Goal: Task Accomplishment & Management: Complete application form

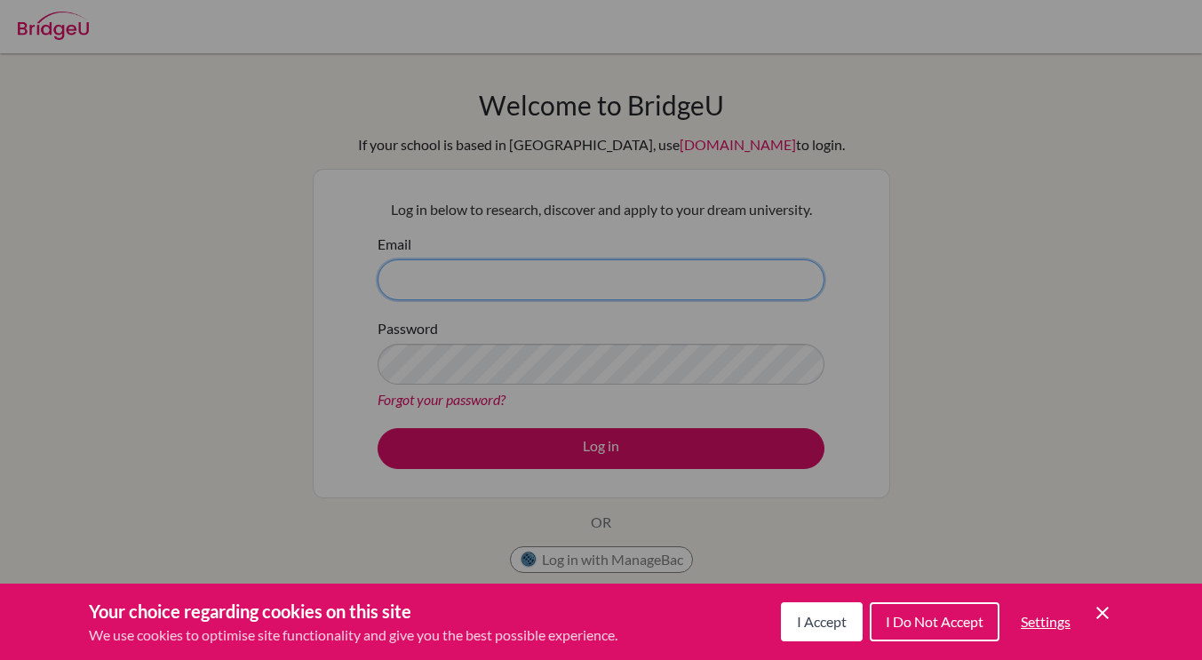
type input "sgaa@stpaulsschool.org.uk"
click at [813, 619] on span "I Accept" at bounding box center [822, 621] width 50 height 17
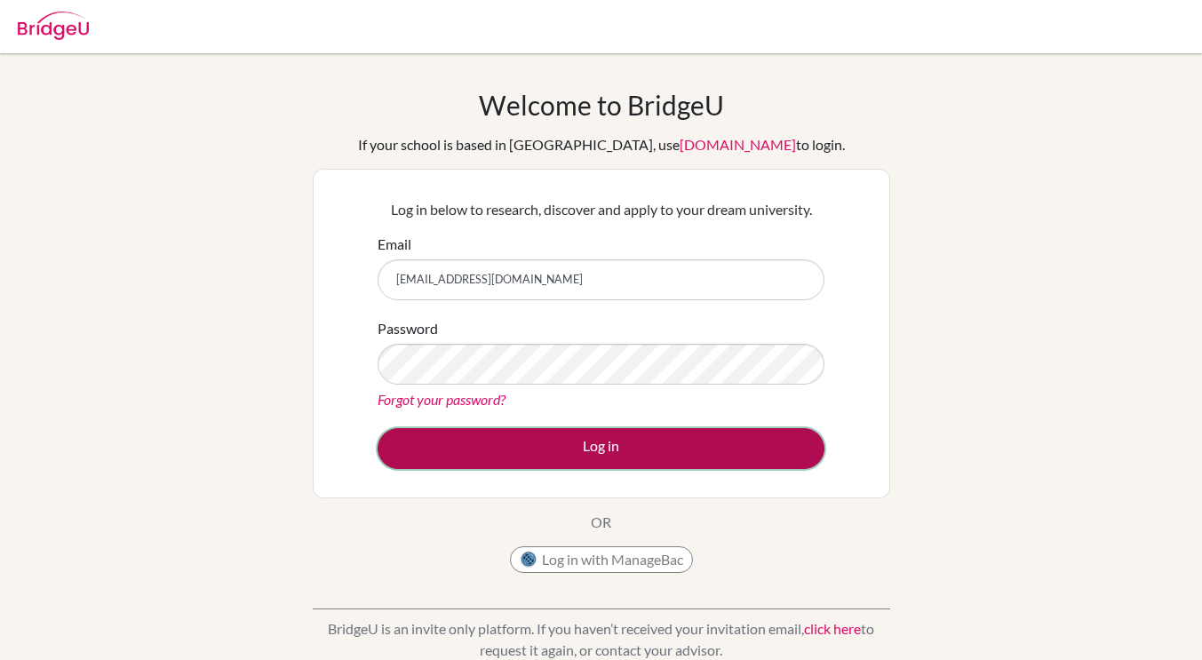
click at [647, 460] on button "Log in" at bounding box center [601, 448] width 447 height 41
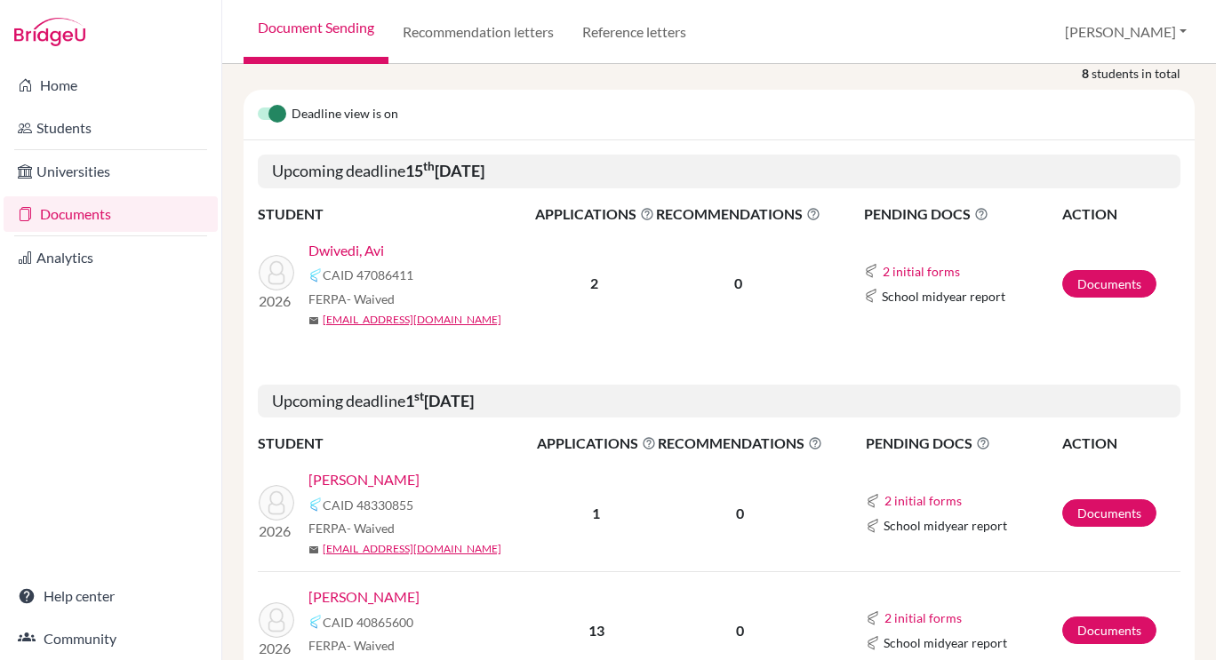
scroll to position [296, 0]
click at [1104, 291] on link "Documents" at bounding box center [1109, 285] width 94 height 28
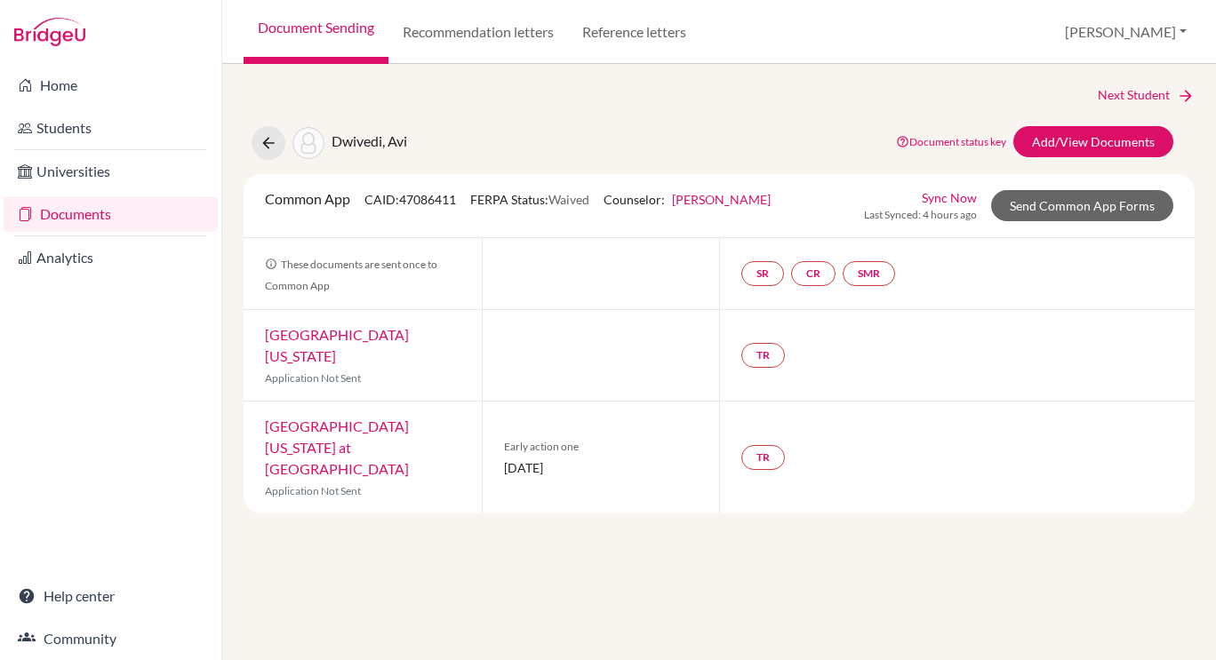
click at [943, 199] on link "Sync Now" at bounding box center [949, 197] width 55 height 19
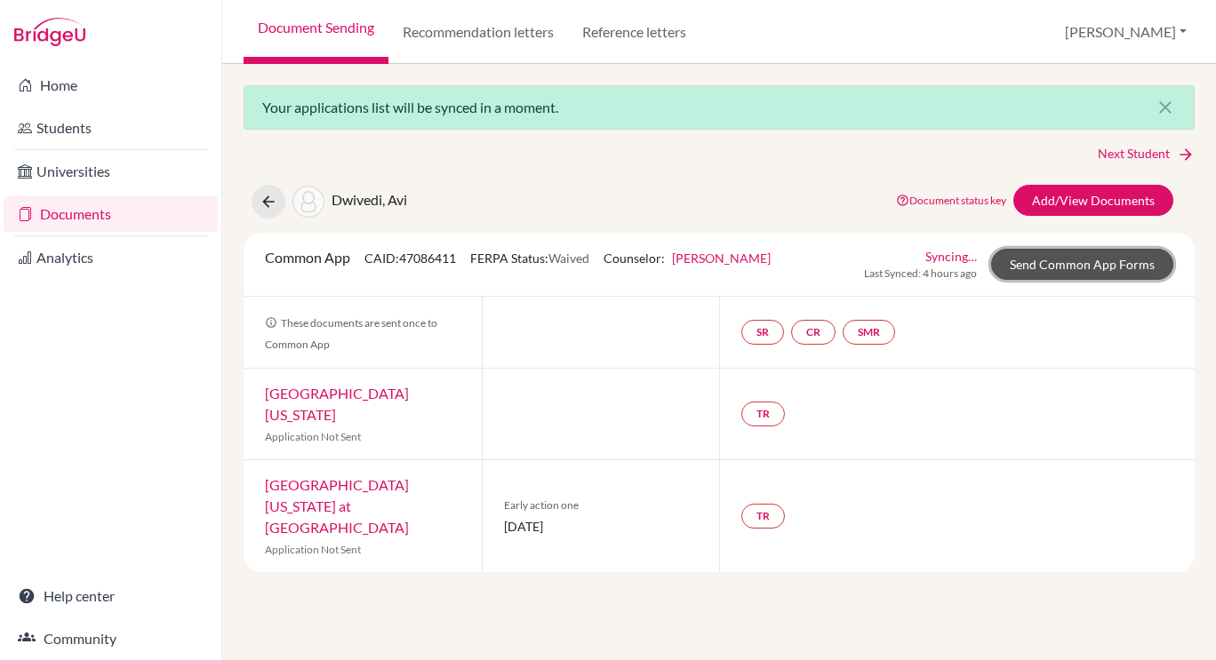
click at [1034, 264] on link "Send Common App Forms" at bounding box center [1082, 264] width 182 height 31
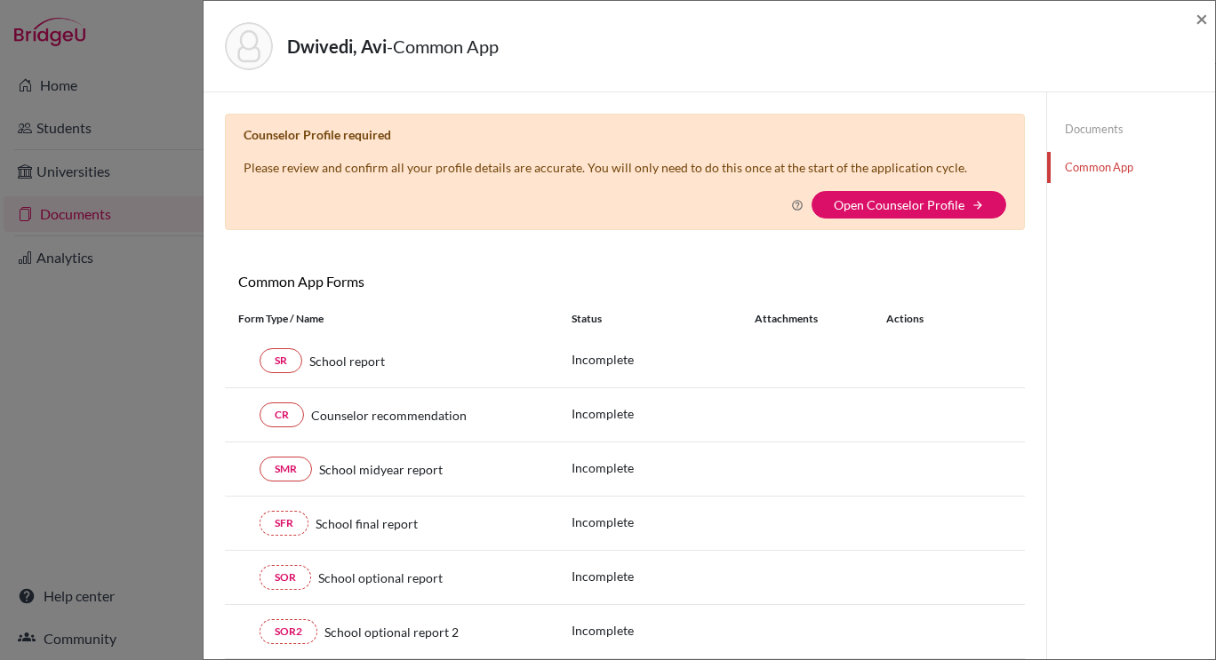
click at [1096, 132] on link "Documents" at bounding box center [1131, 129] width 168 height 31
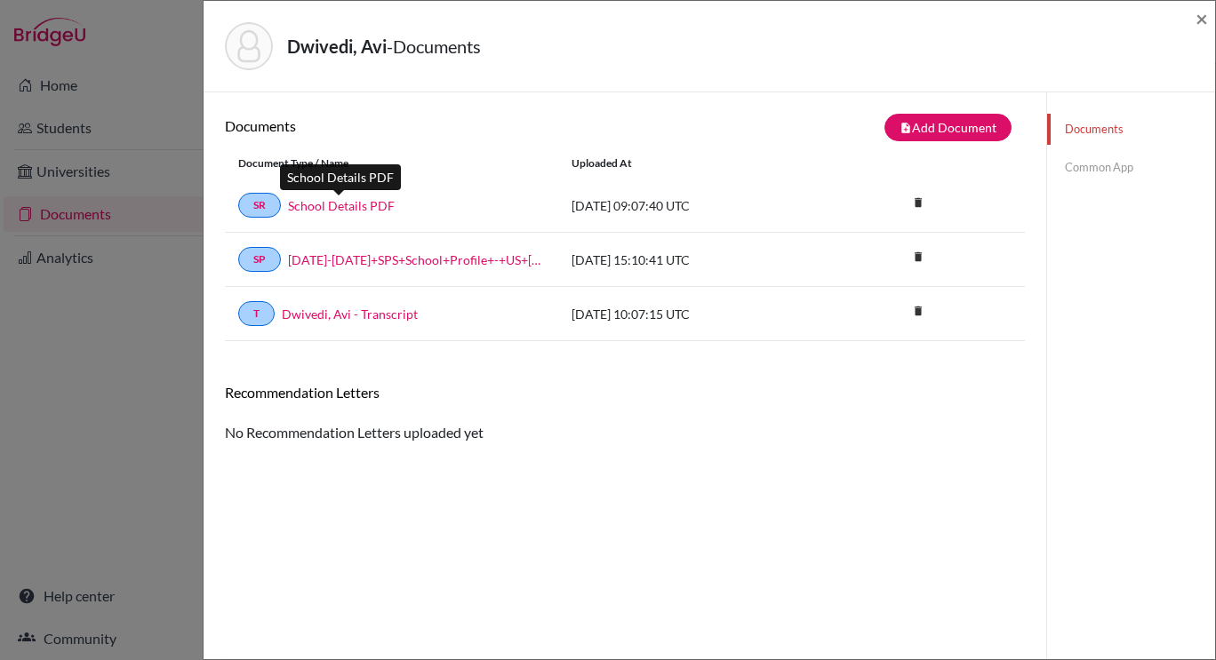
click at [331, 204] on link "School Details PDF" at bounding box center [341, 205] width 107 height 19
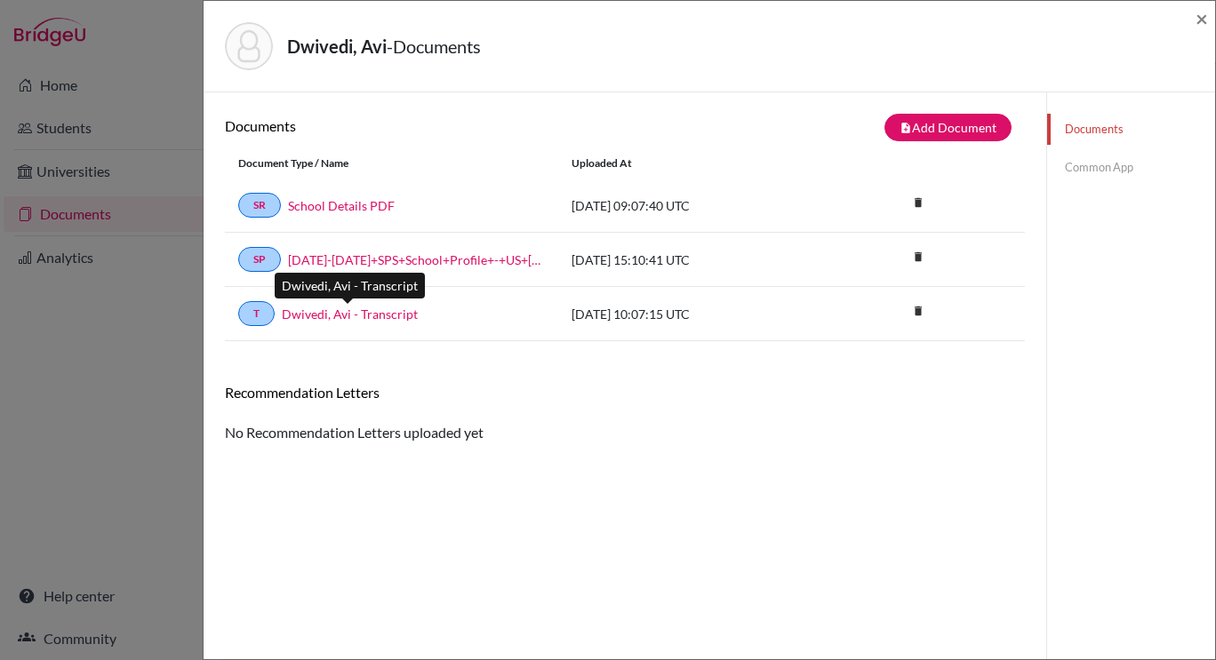
click at [358, 319] on link "Dwivedi, Avi - Transcript" at bounding box center [350, 314] width 136 height 19
click at [1082, 173] on link "Common App" at bounding box center [1131, 167] width 168 height 31
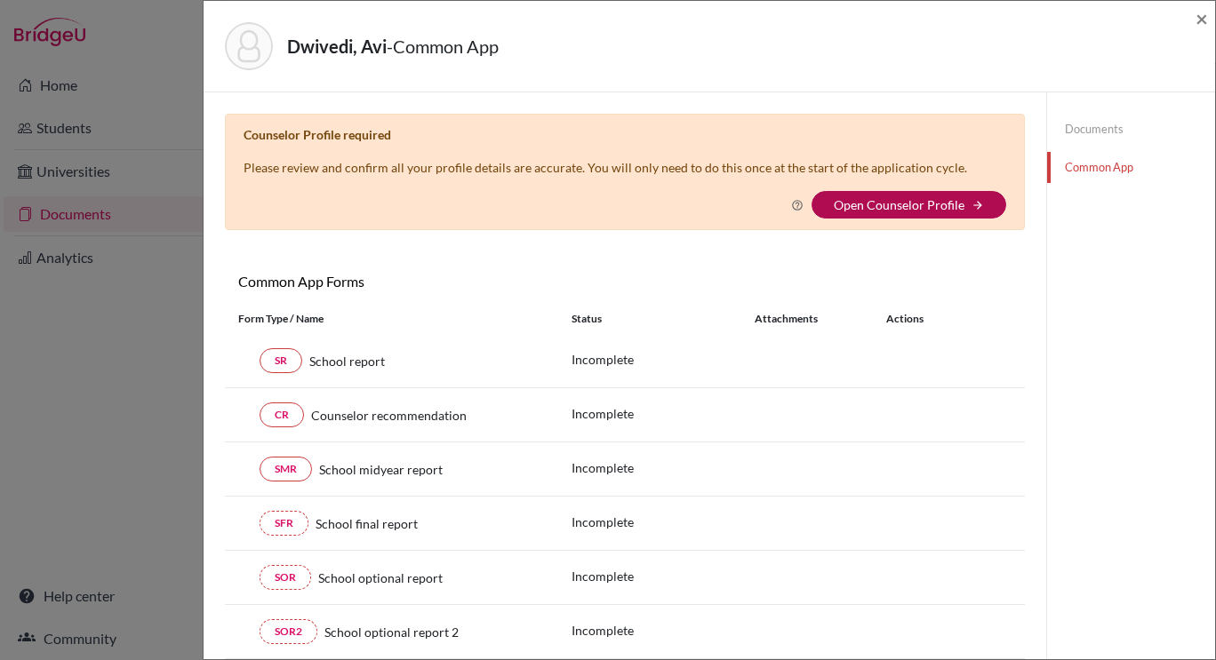
click at [890, 204] on link "Open Counselor Profile" at bounding box center [899, 204] width 131 height 15
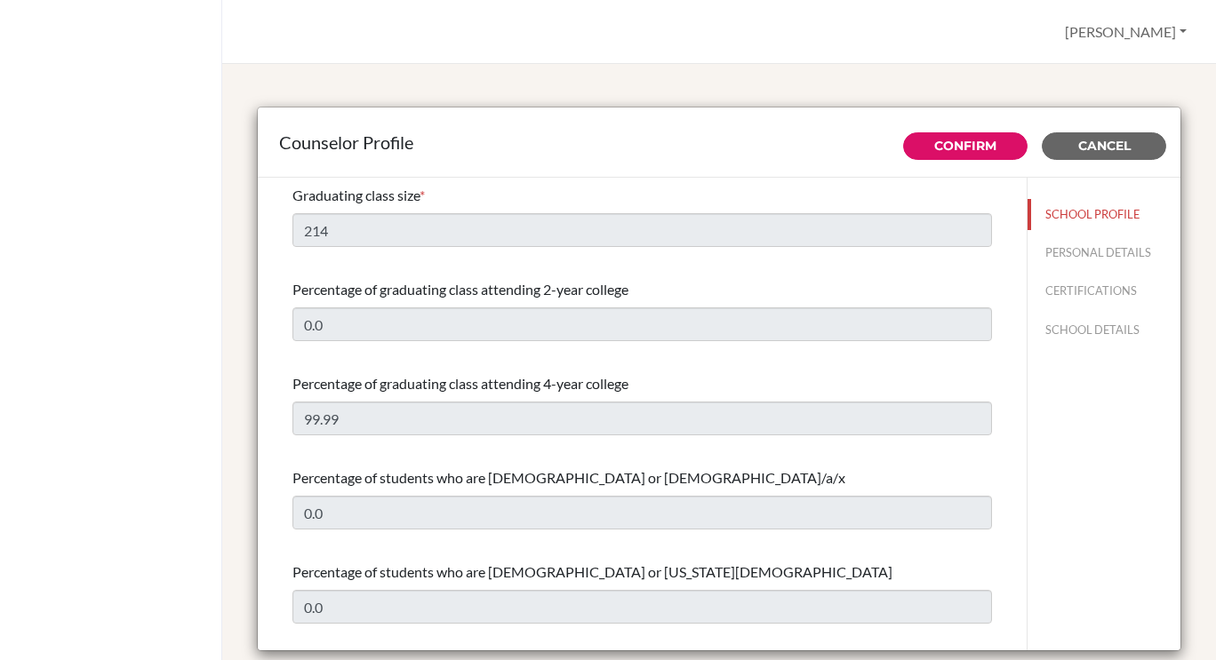
select select "1"
select select "351500"
click at [963, 141] on link "Confirm" at bounding box center [965, 146] width 62 height 16
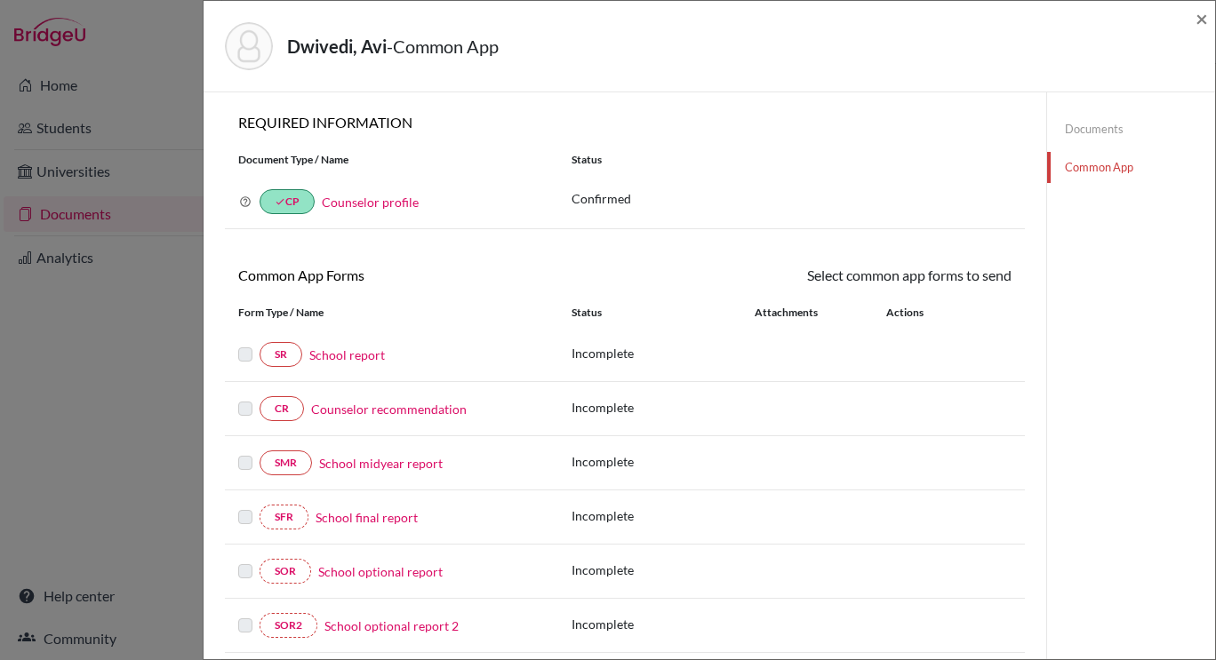
click at [392, 203] on link "Counselor profile" at bounding box center [370, 202] width 97 height 15
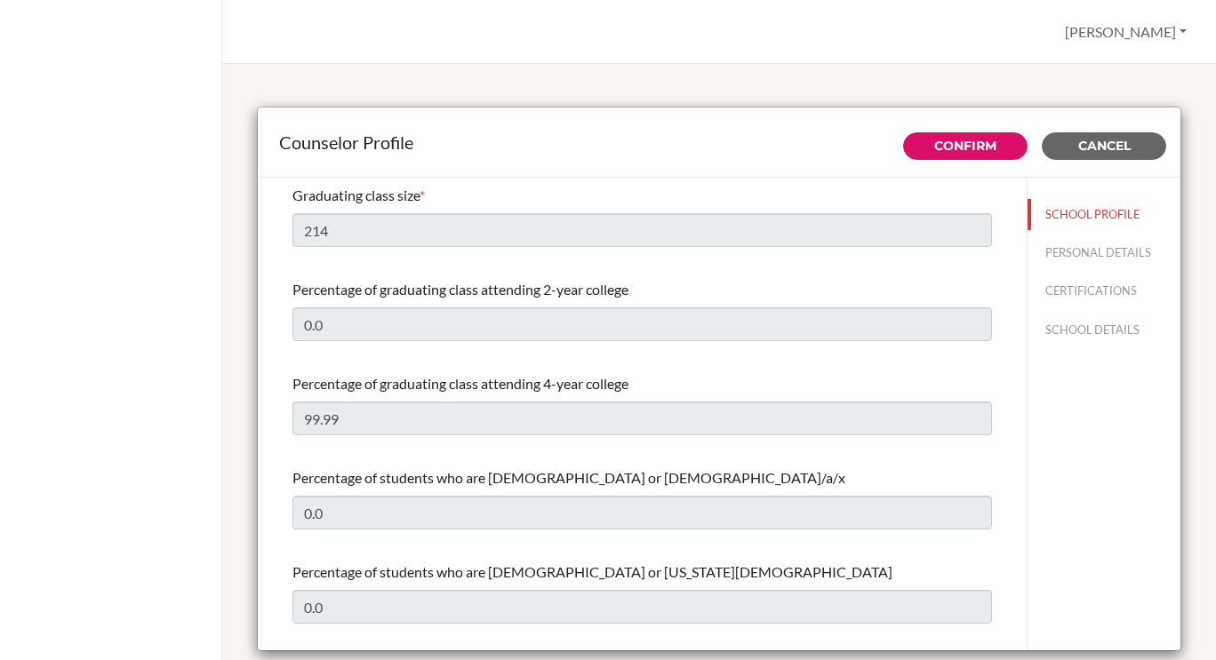
select select "1"
select select "351500"
click at [1050, 244] on button "PERSONAL DETAILS" at bounding box center [1103, 252] width 153 height 31
type input "[PERSON_NAME]"
type input "Allon"
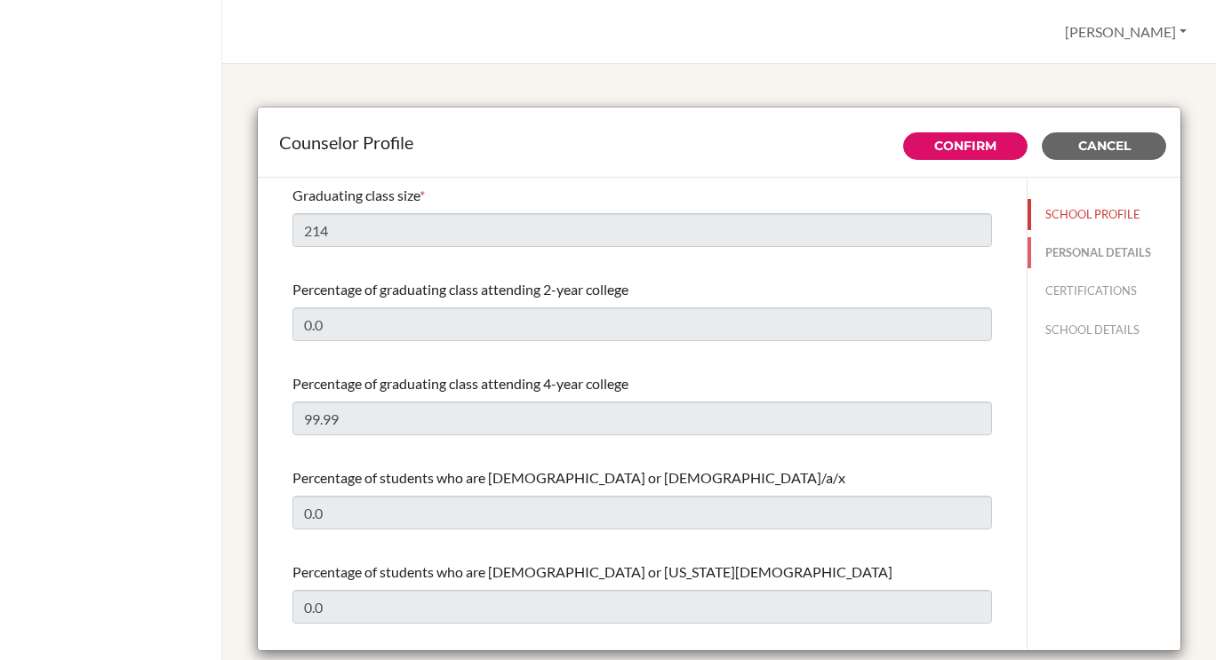
type input "Teacher of Mathematics"
type input "44.208-748-92"
type input "sgaa@stpaulsschool.org.uk"
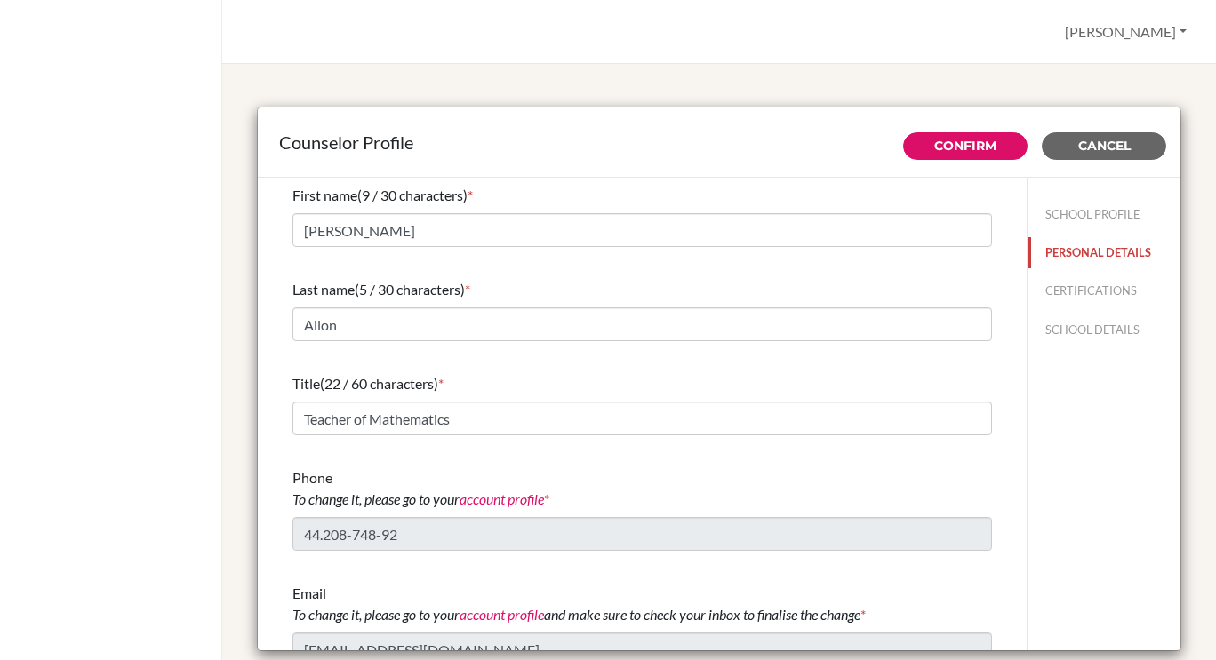
scroll to position [22, 0]
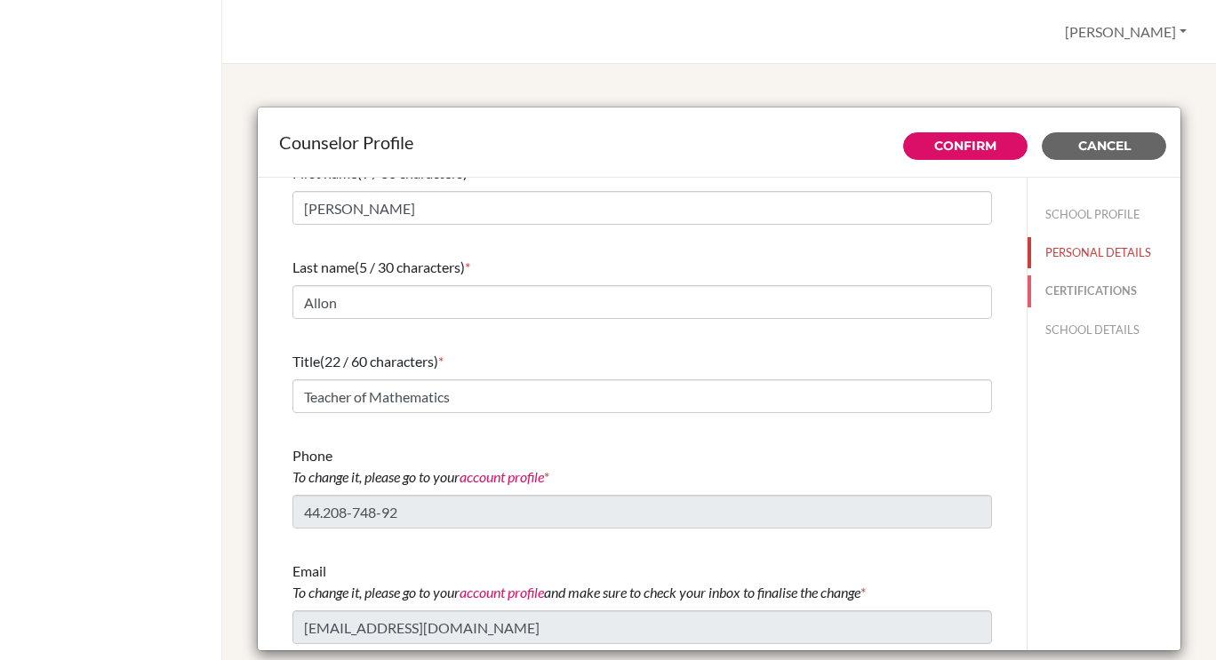
click at [1072, 290] on button "CERTIFICATIONS" at bounding box center [1103, 291] width 153 height 31
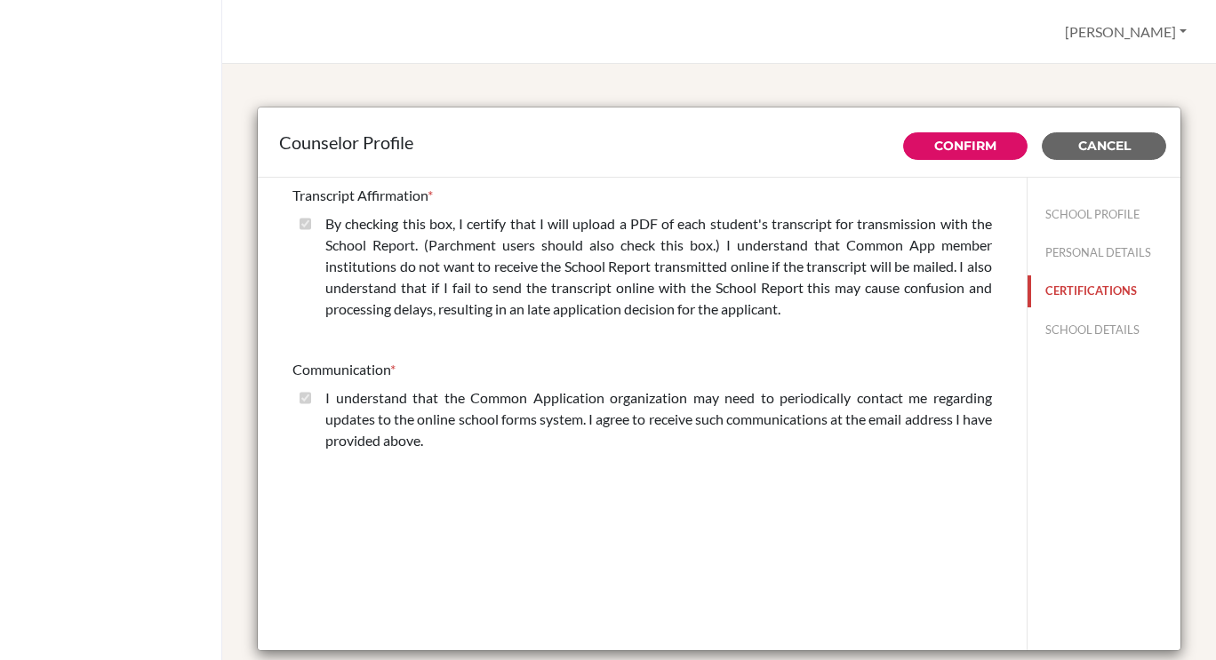
click at [1072, 290] on button "CERTIFICATIONS" at bounding box center [1103, 291] width 153 height 31
click at [1057, 328] on button "SCHOOL DETAILS" at bounding box center [1103, 330] width 153 height 31
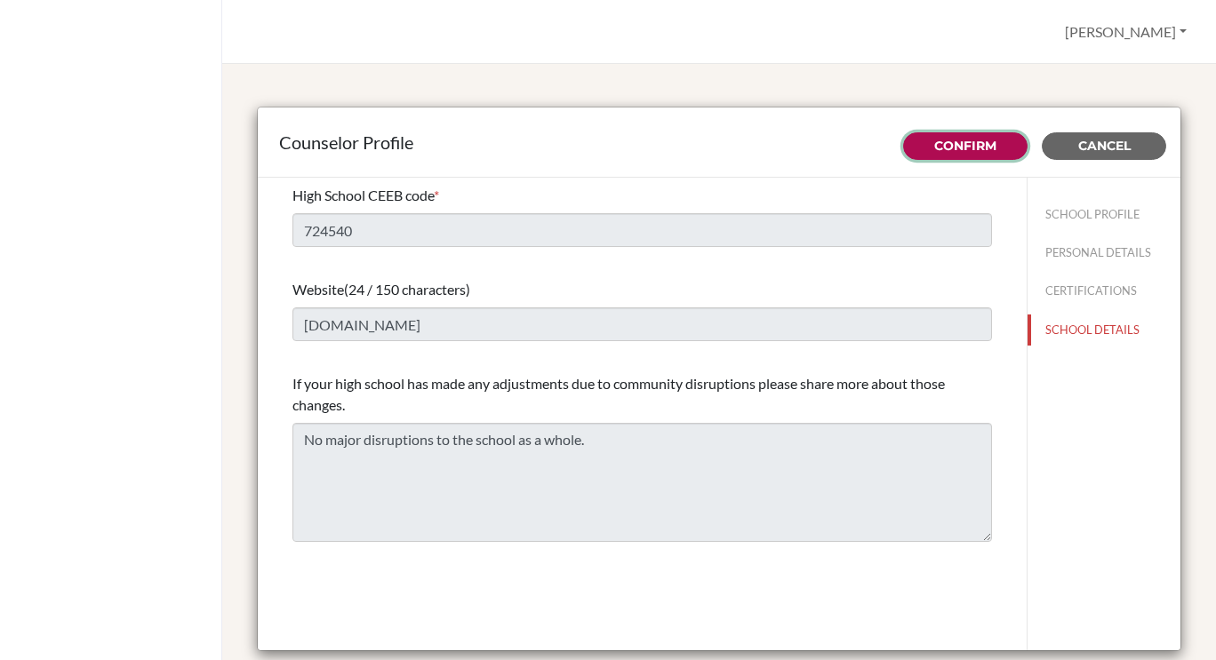
click at [966, 148] on link "Confirm" at bounding box center [965, 146] width 62 height 16
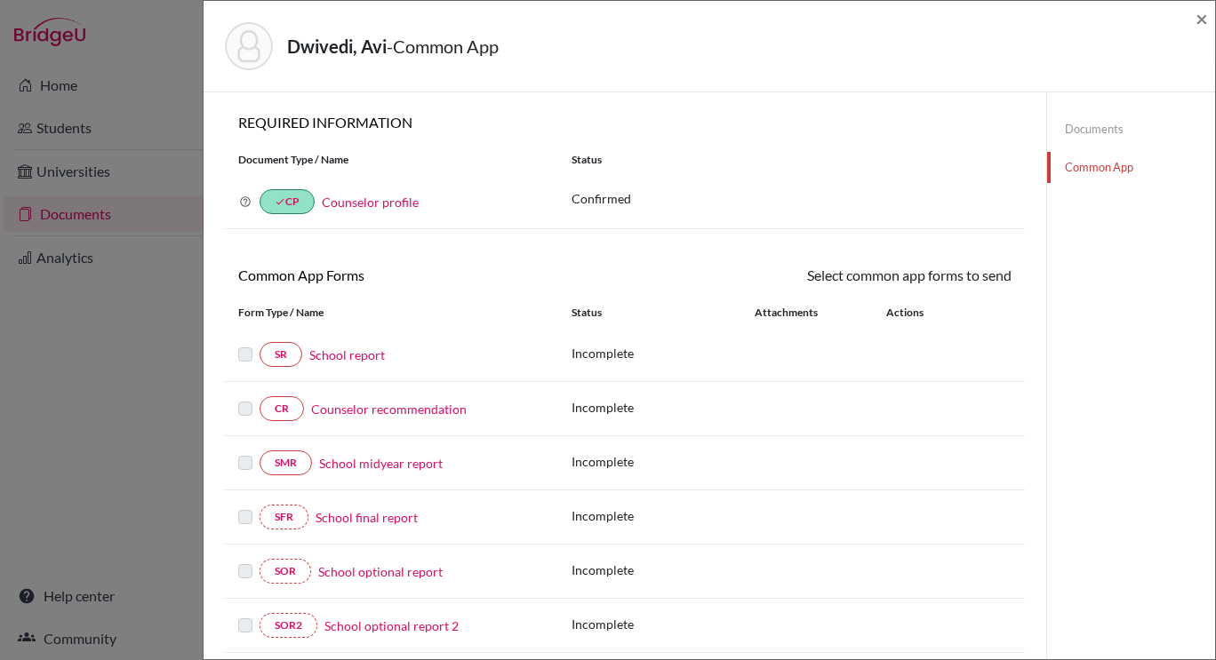
click at [332, 354] on link "School report" at bounding box center [347, 355] width 76 height 19
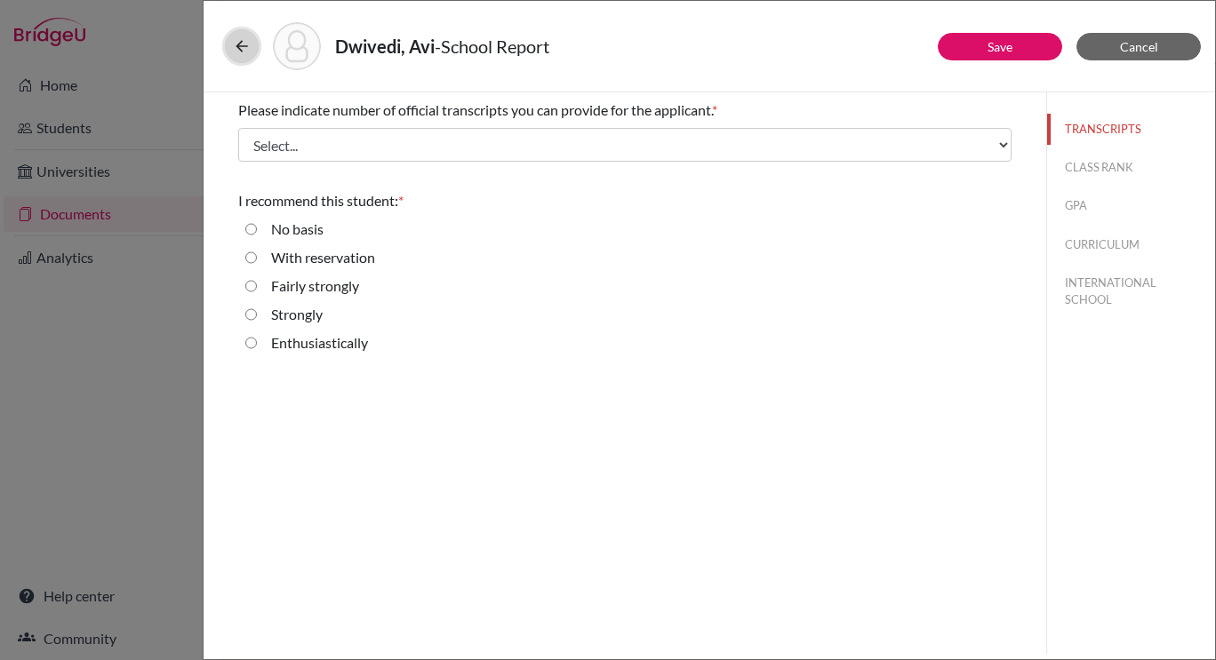
click at [245, 55] on button at bounding box center [242, 46] width 34 height 34
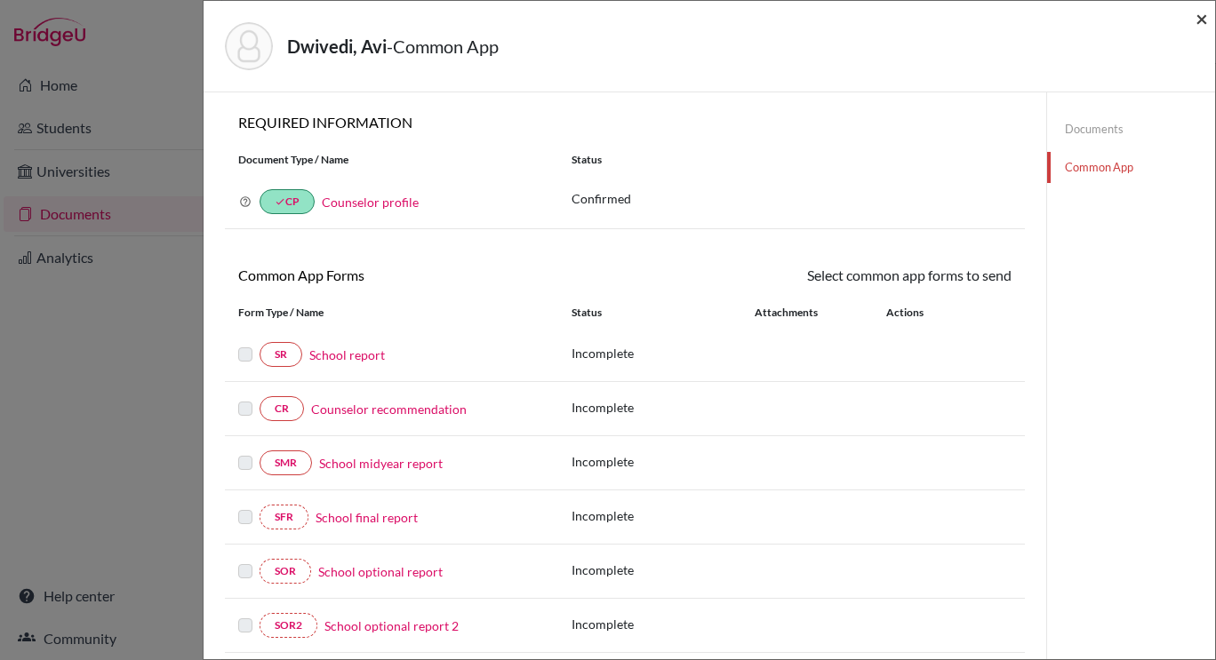
click at [1204, 17] on span "×" at bounding box center [1201, 18] width 12 height 26
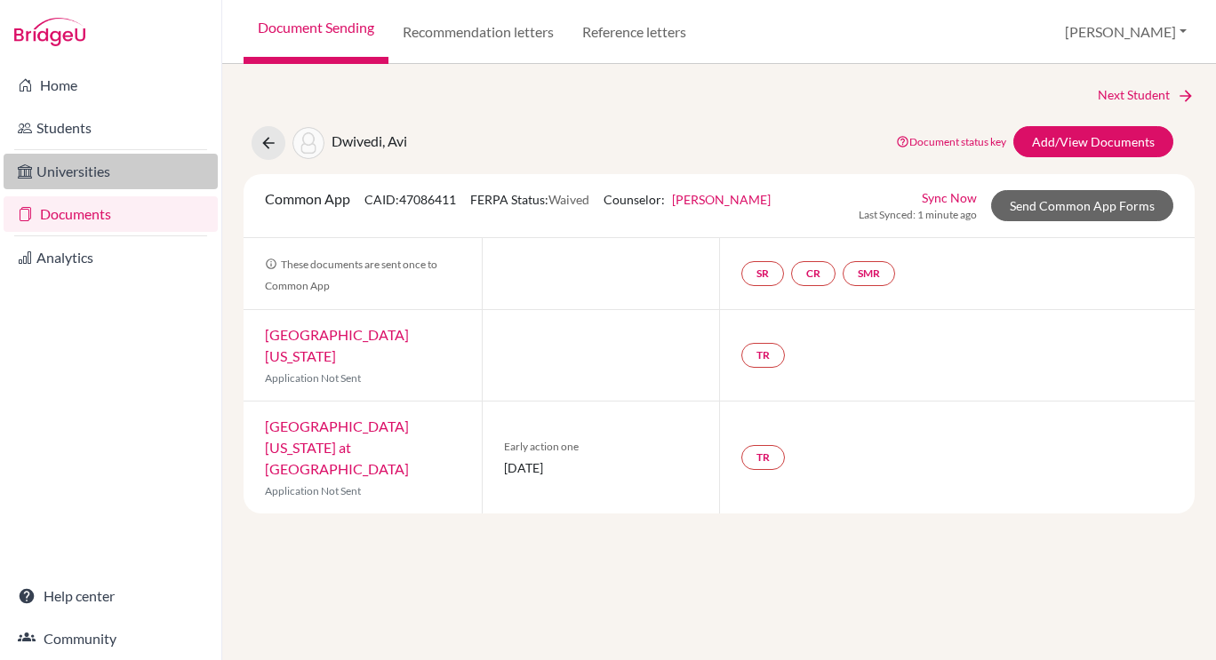
click at [68, 171] on link "Universities" at bounding box center [111, 172] width 214 height 36
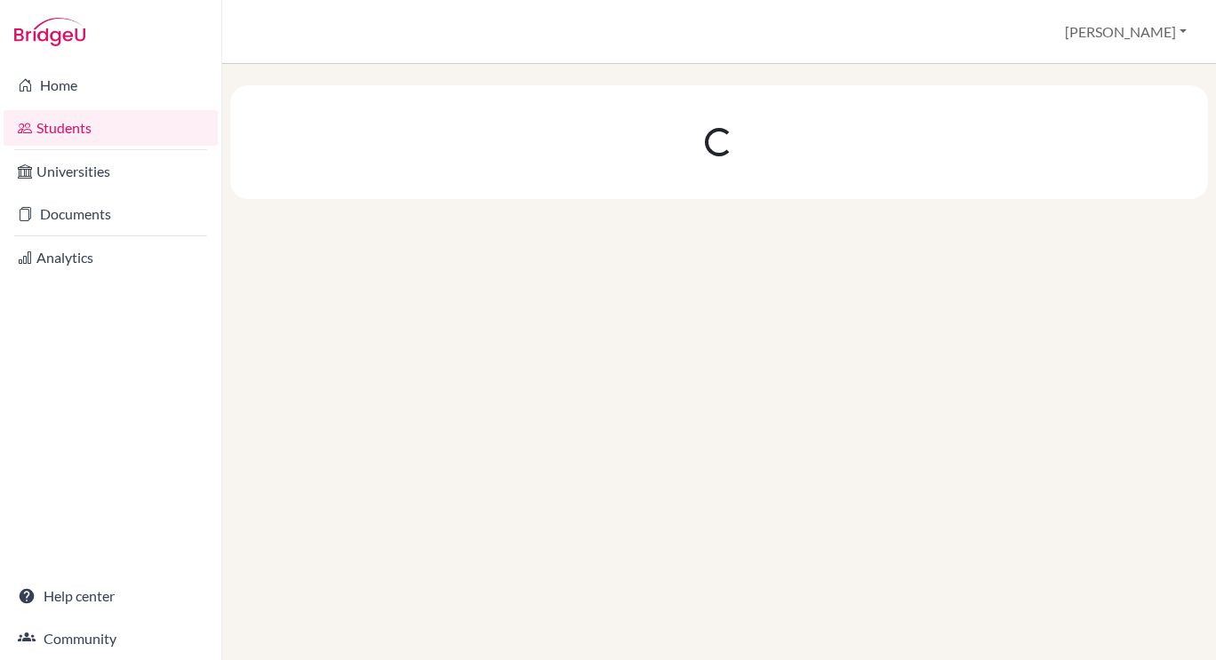
click at [65, 124] on link "Students" at bounding box center [111, 128] width 214 height 36
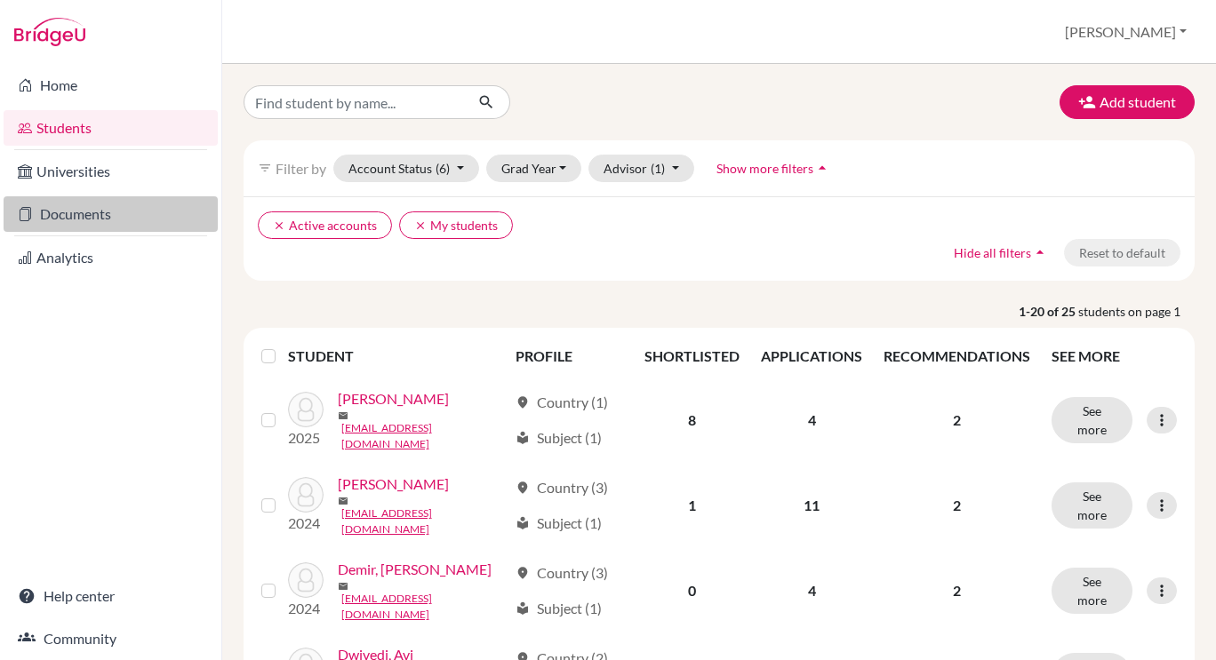
click at [68, 209] on link "Documents" at bounding box center [111, 214] width 214 height 36
